Goal: Transaction & Acquisition: Purchase product/service

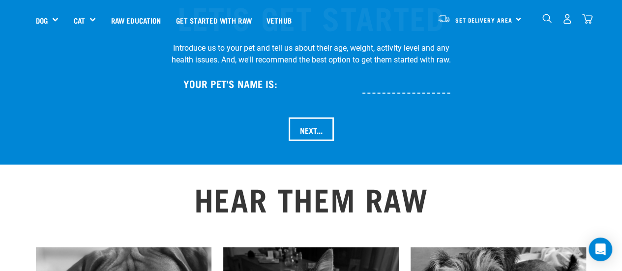
scroll to position [1051, 0]
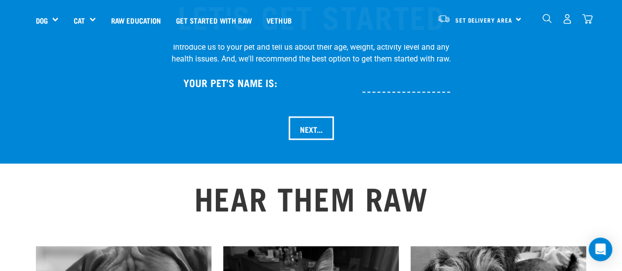
click at [395, 76] on div "Your Pet’s name is:" at bounding box center [311, 85] width 279 height 40
click at [401, 71] on input "text" at bounding box center [438, 82] width 152 height 22
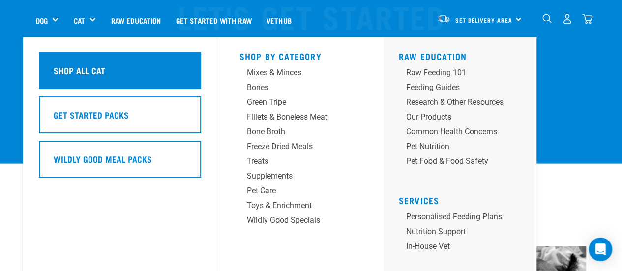
click at [180, 70] on div "Shop All Cat" at bounding box center [120, 70] width 162 height 37
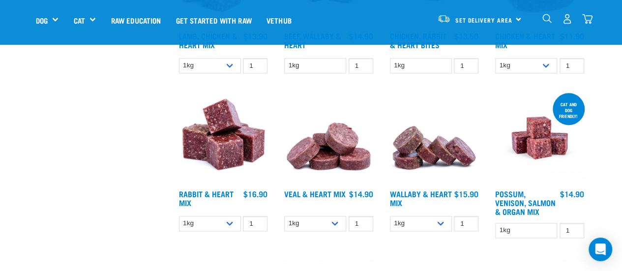
scroll to position [600, 0]
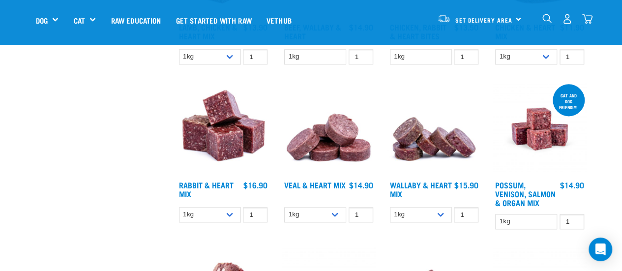
click at [539, 125] on img at bounding box center [539, 129] width 94 height 94
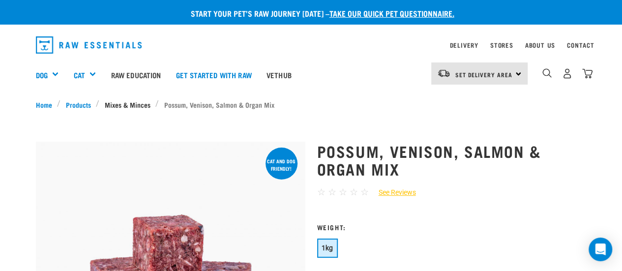
click at [132, 102] on link "Mixes & Minces" at bounding box center [127, 104] width 56 height 10
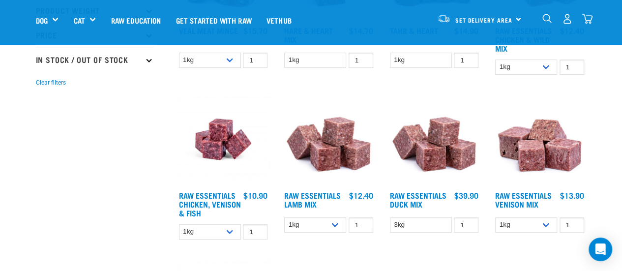
scroll to position [220, 0]
